Goal: Find specific page/section: Find specific page/section

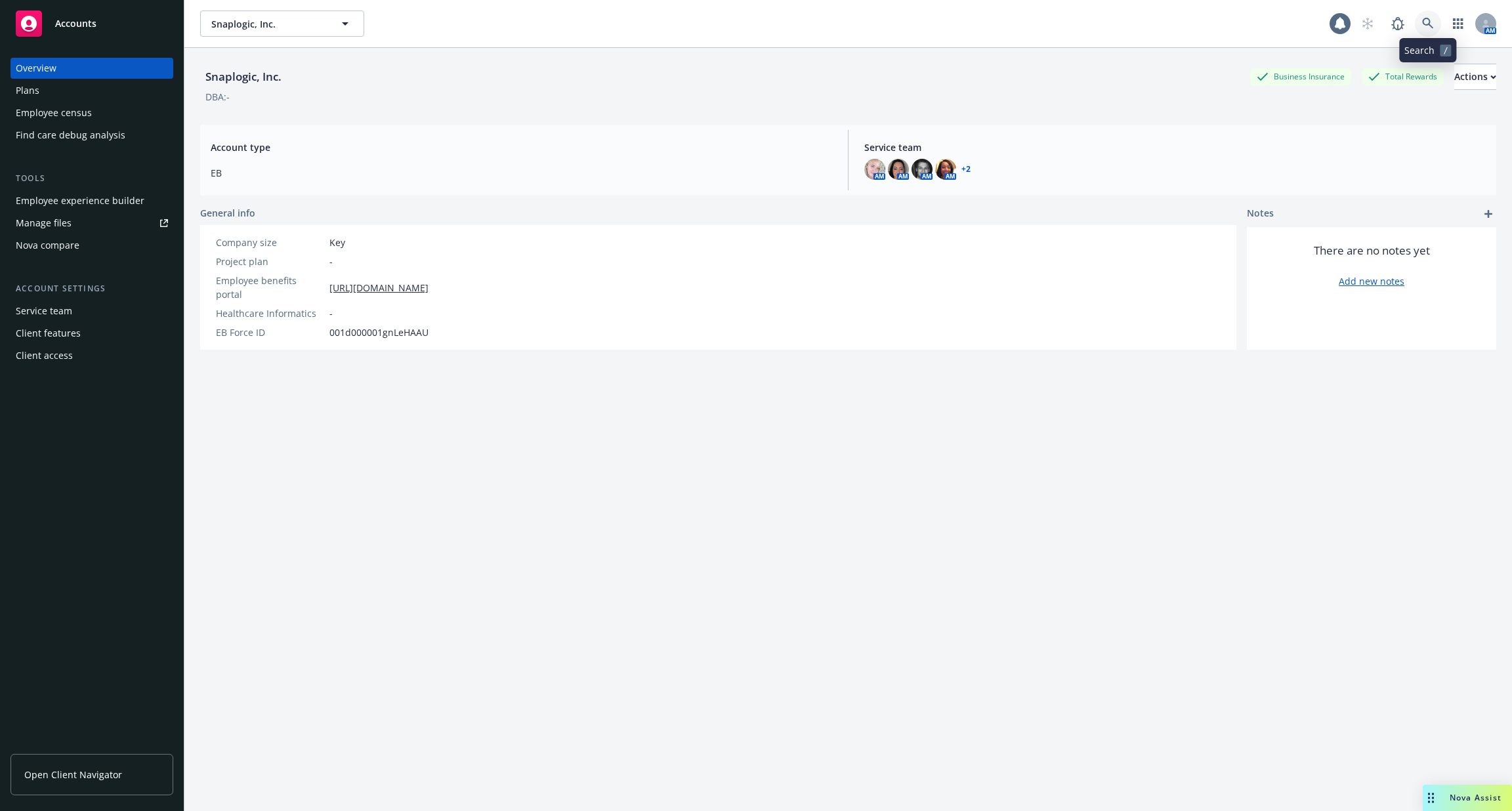
click at [1427, 30] on link at bounding box center [1428, 23] width 27 height 27
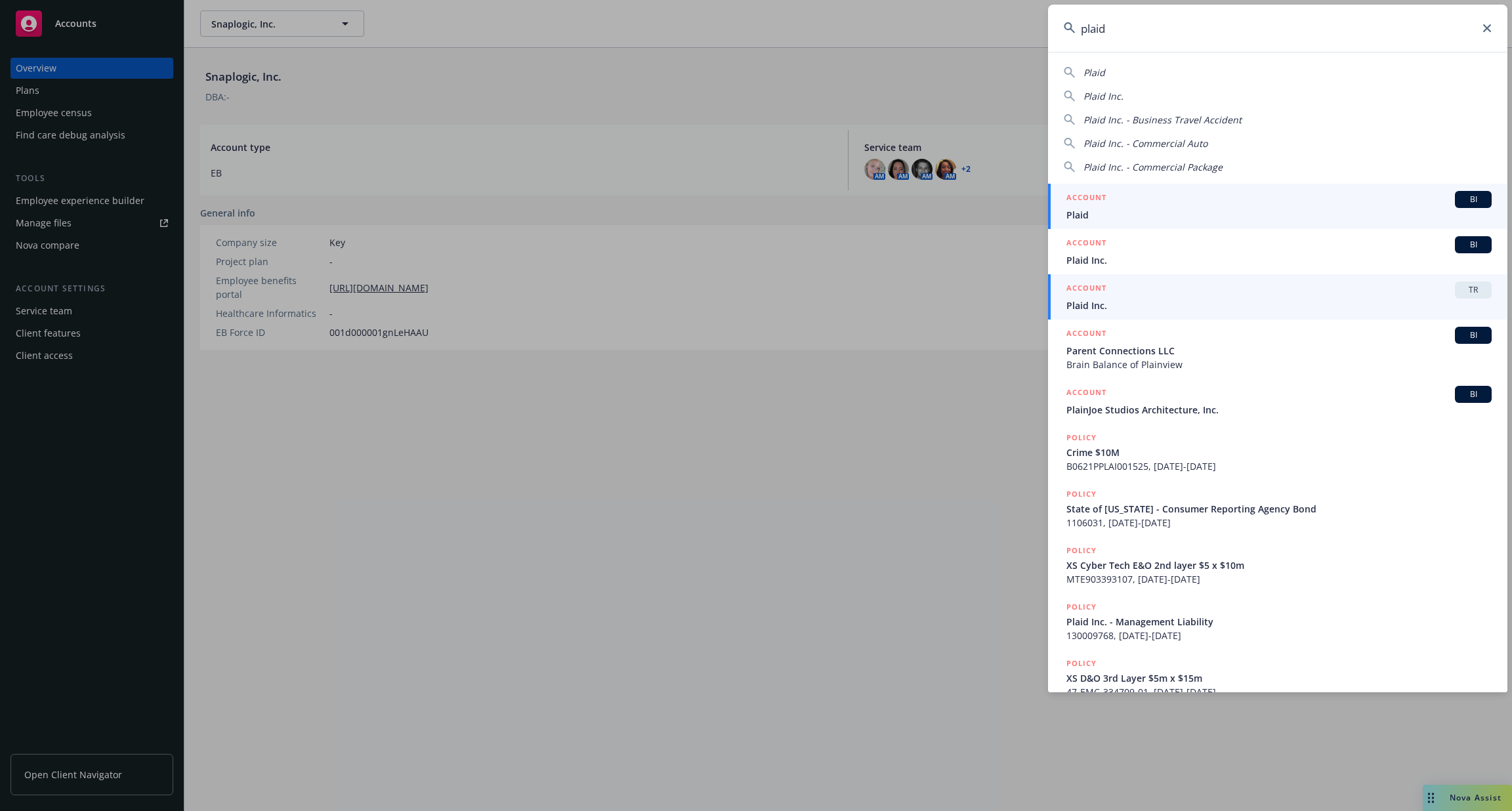
type input "plaid"
click at [1220, 297] on div "ACCOUNT TR" at bounding box center [1279, 290] width 425 height 17
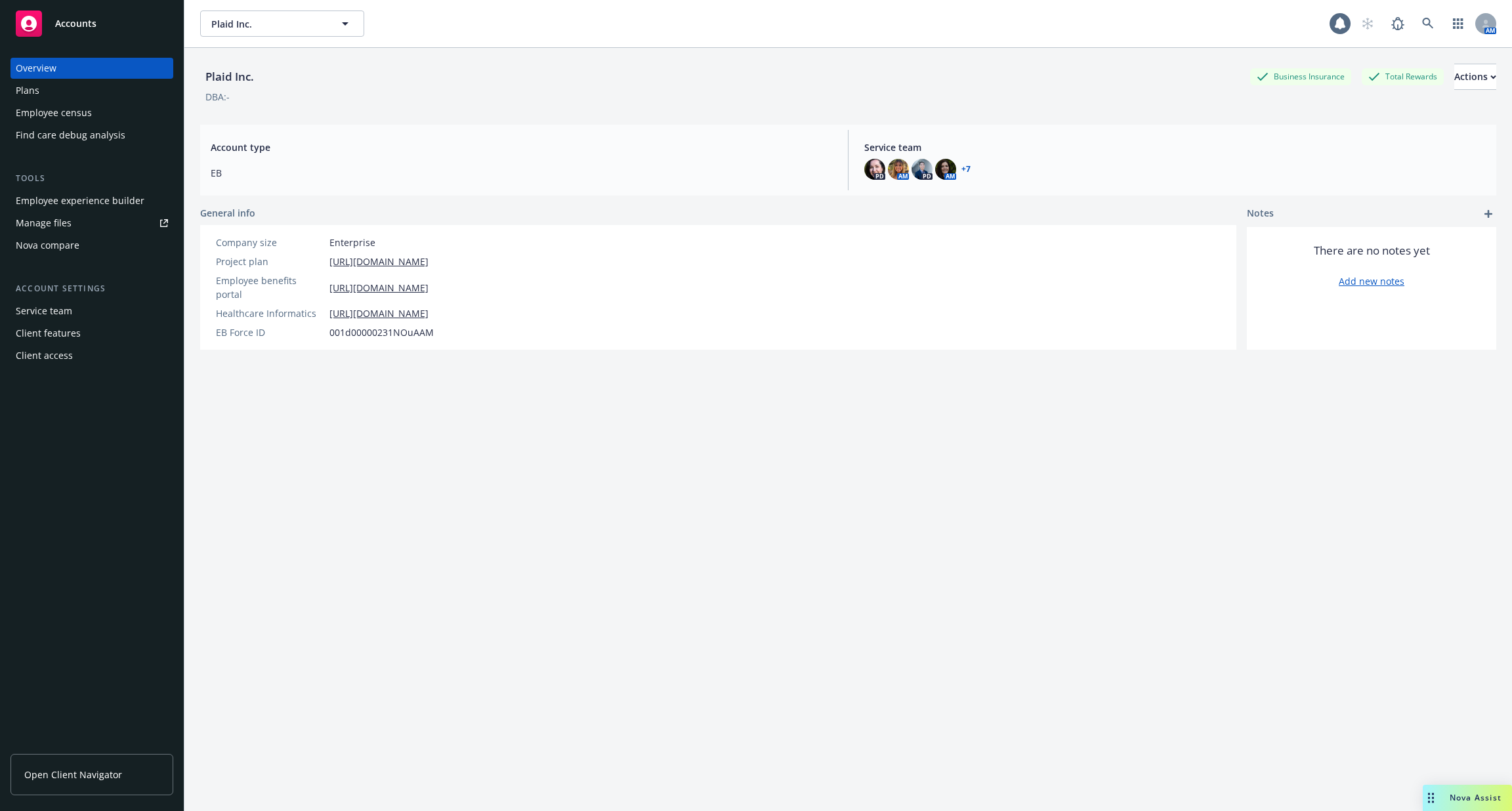
click at [93, 357] on div "Client access" at bounding box center [91, 355] width 152 height 21
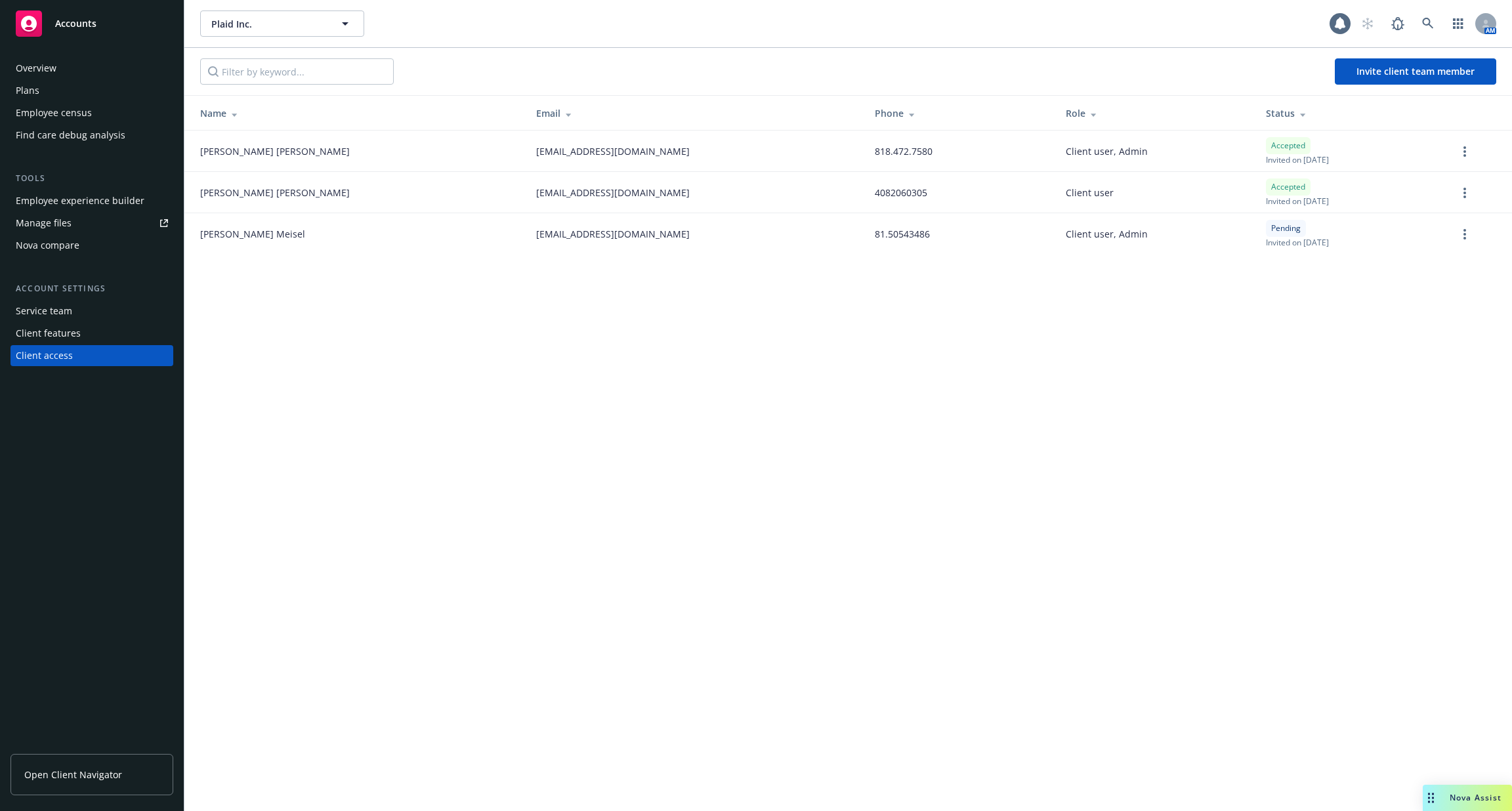
click at [94, 307] on div "Service team" at bounding box center [91, 311] width 152 height 21
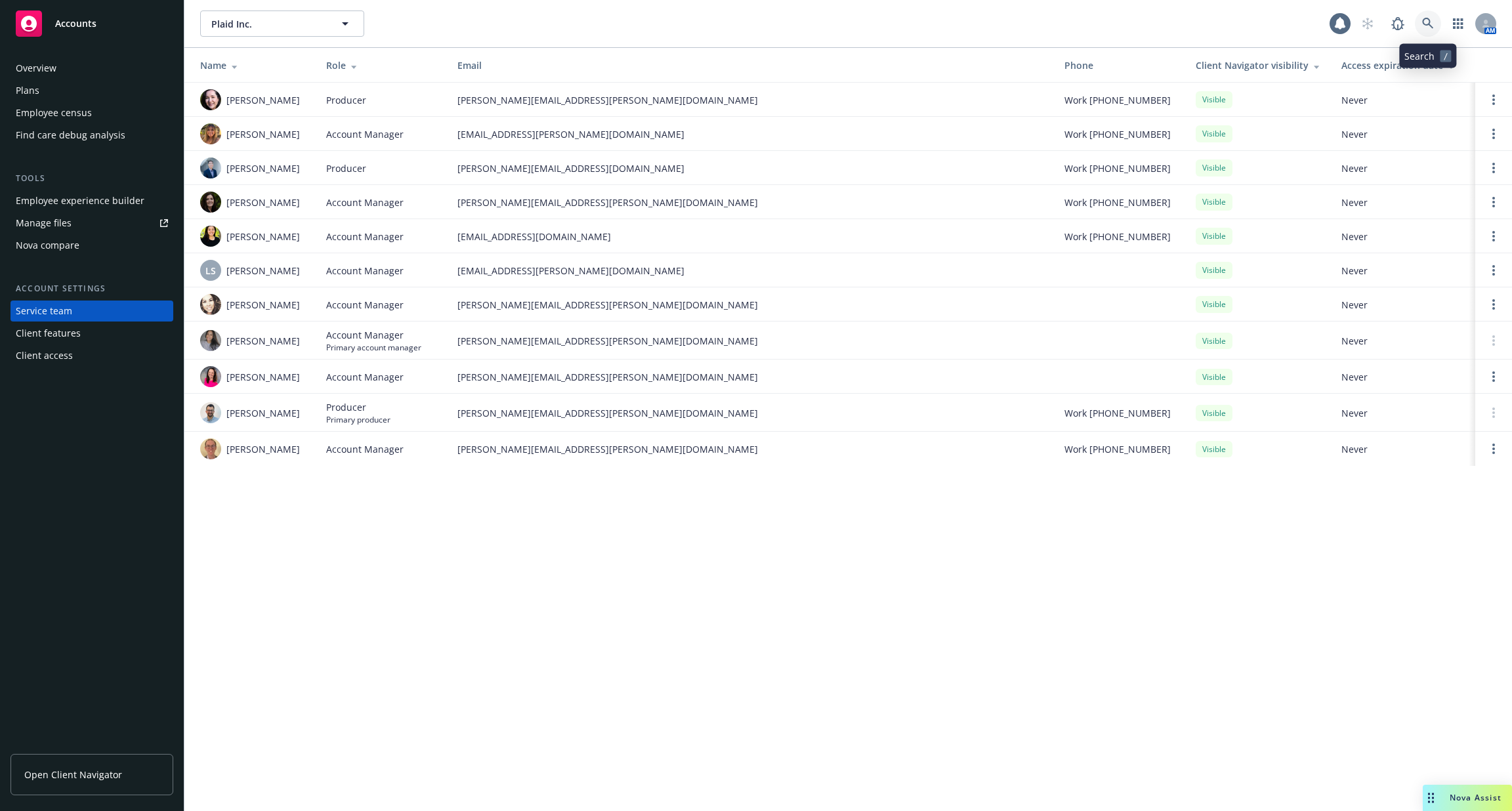
click at [1420, 27] on link at bounding box center [1428, 23] width 27 height 27
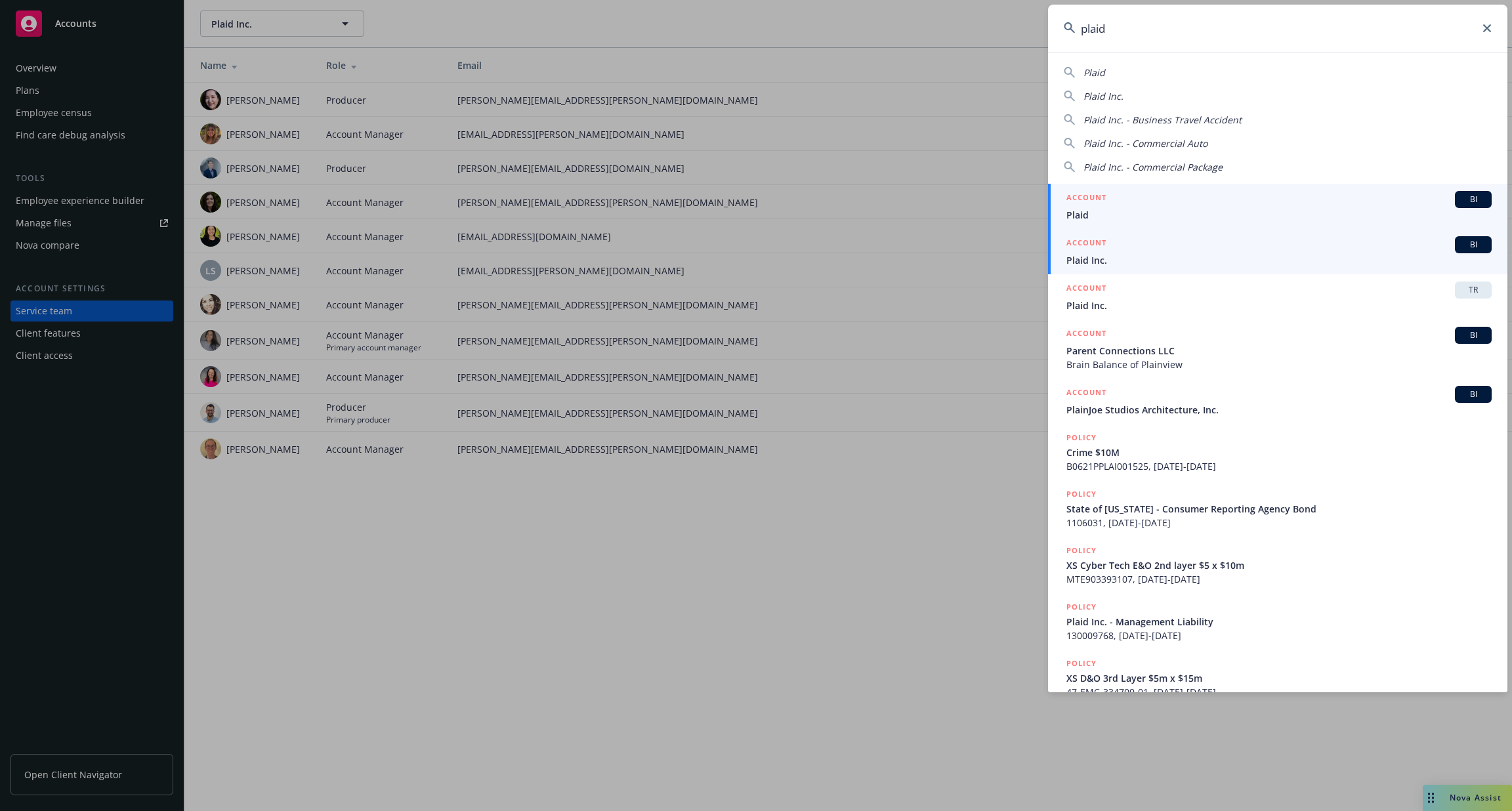
type input "plaid"
click at [1357, 252] on div "ACCOUNT BI" at bounding box center [1279, 244] width 425 height 17
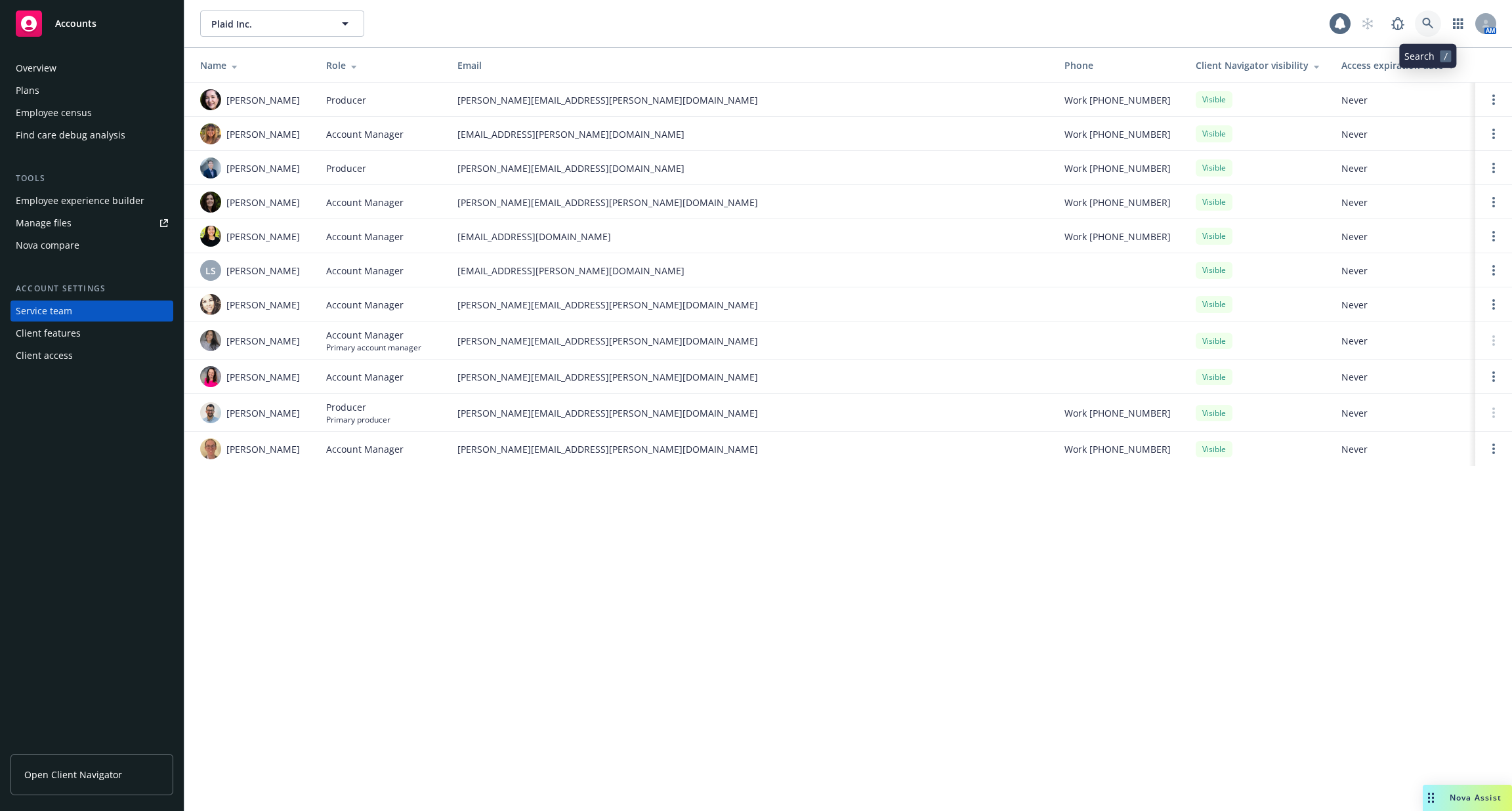
click at [1430, 21] on icon at bounding box center [1428, 23] width 12 height 12
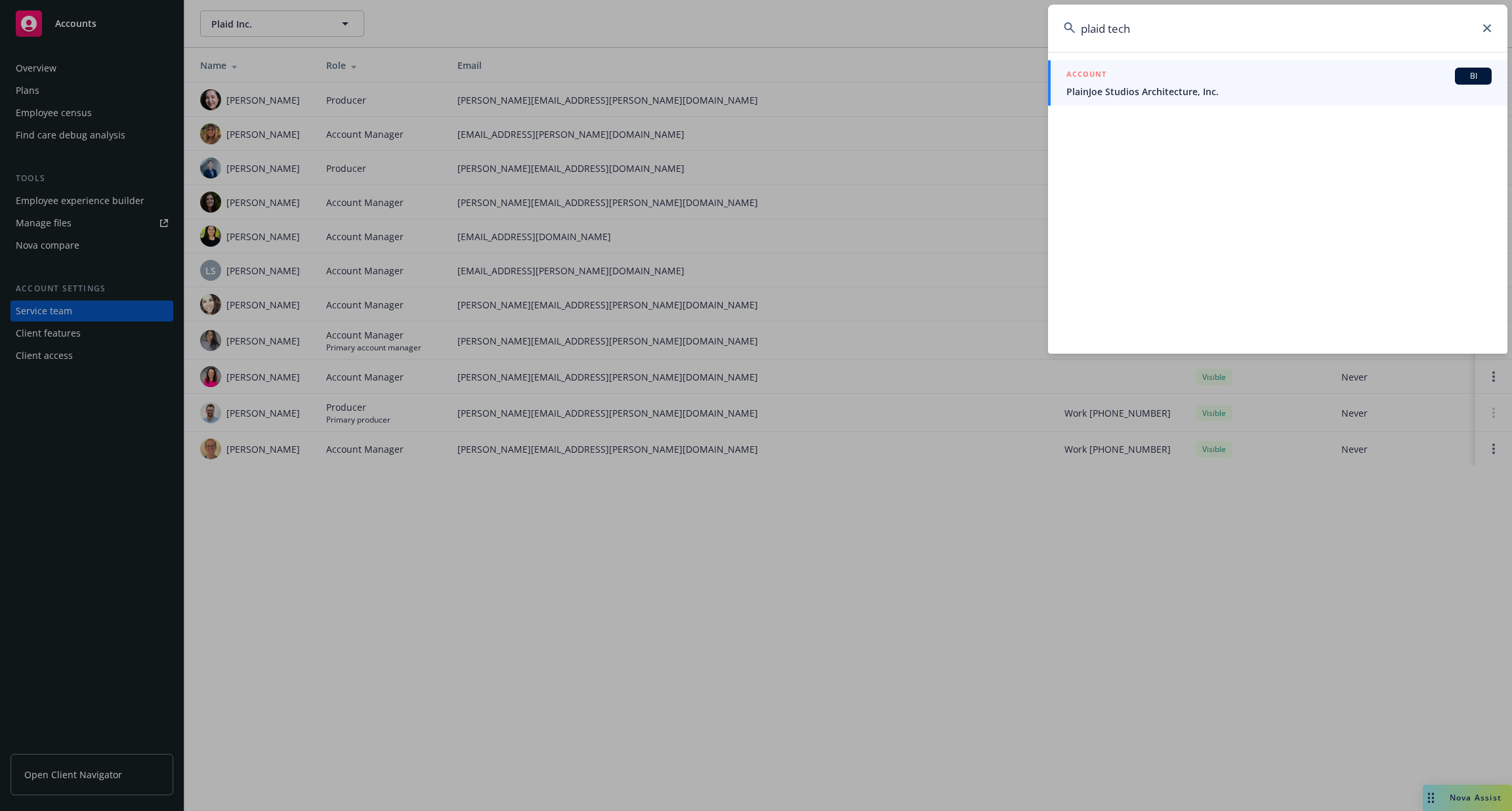
type input "plaid tech"
